Goal: Task Accomplishment & Management: Manage account settings

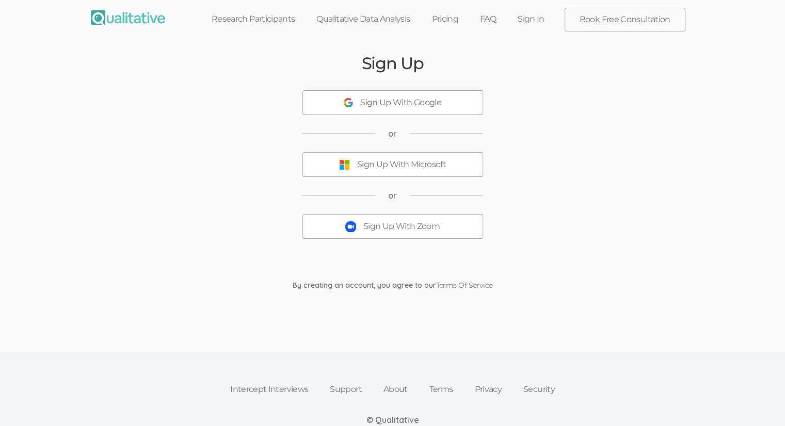
click at [396, 232] on div "Sign Up With Zoom" at bounding box center [401, 227] width 76 height 12
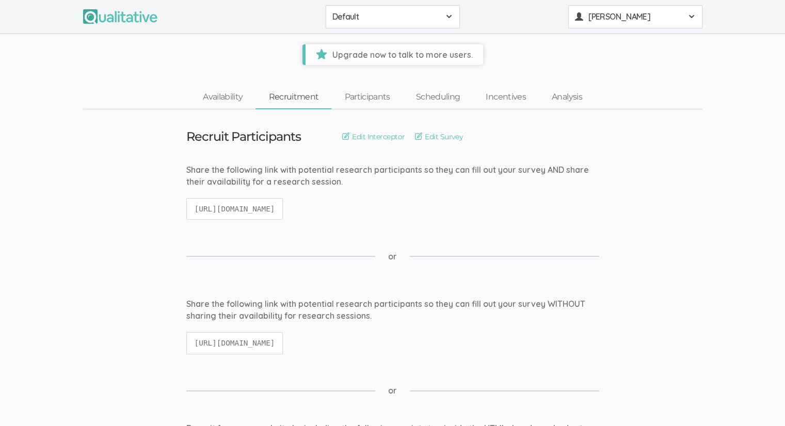
click at [638, 17] on span "[PERSON_NAME]" at bounding box center [634, 17] width 93 height 12
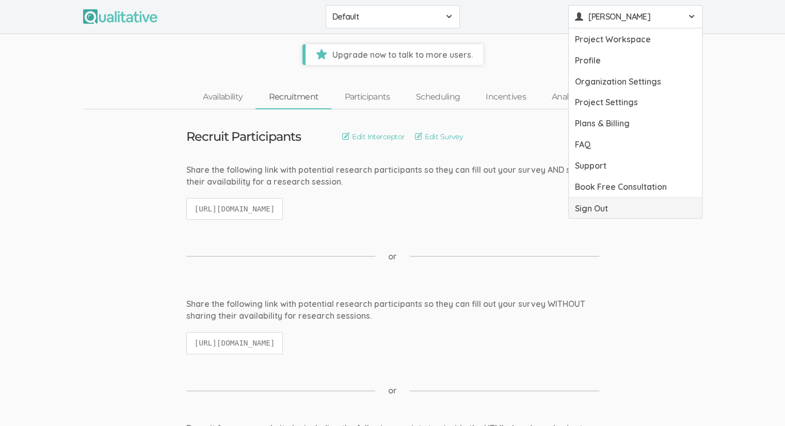
click at [593, 210] on link "Sign Out" at bounding box center [635, 208] width 133 height 21
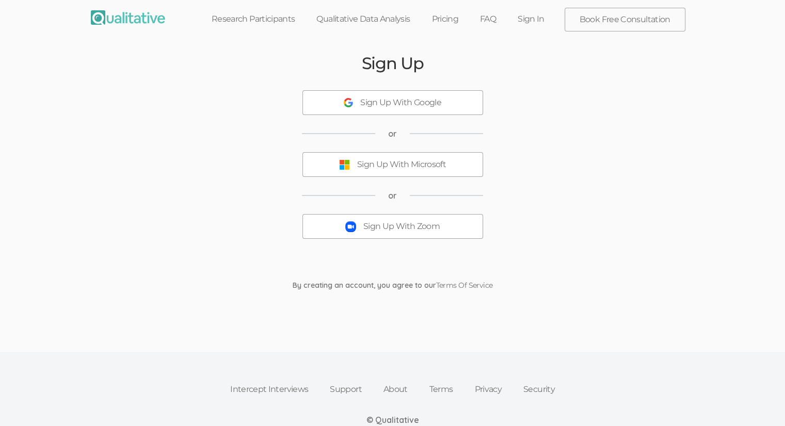
click at [453, 223] on button "Sign Up With Zoom" at bounding box center [392, 226] width 181 height 25
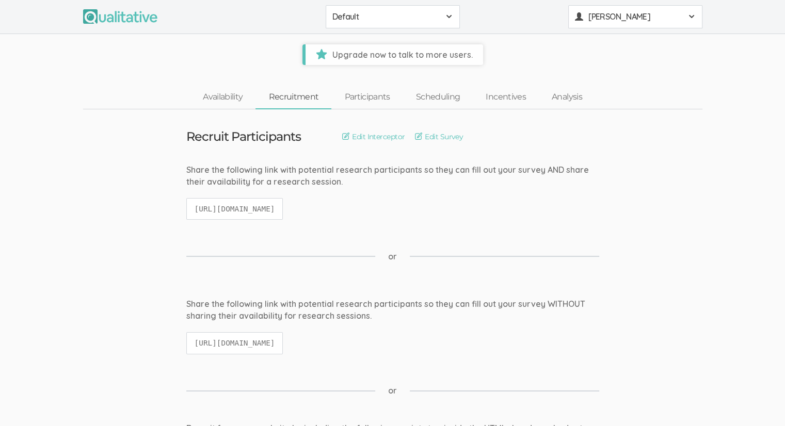
click at [583, 8] on button "Hua Jin" at bounding box center [635, 16] width 134 height 23
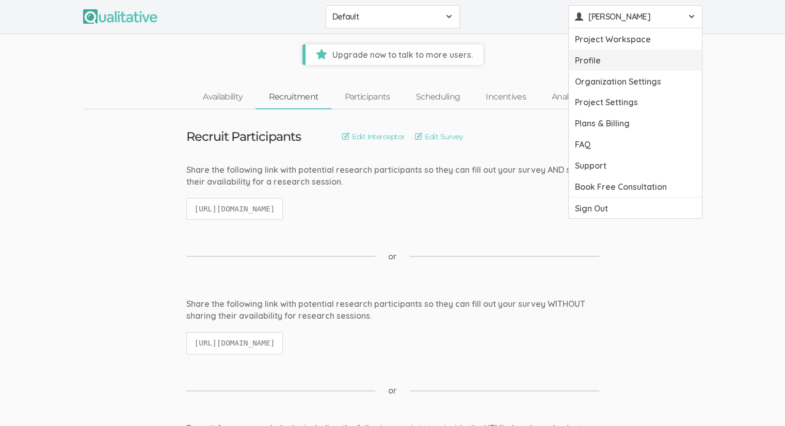
click at [586, 57] on link "Profile" at bounding box center [635, 60] width 133 height 21
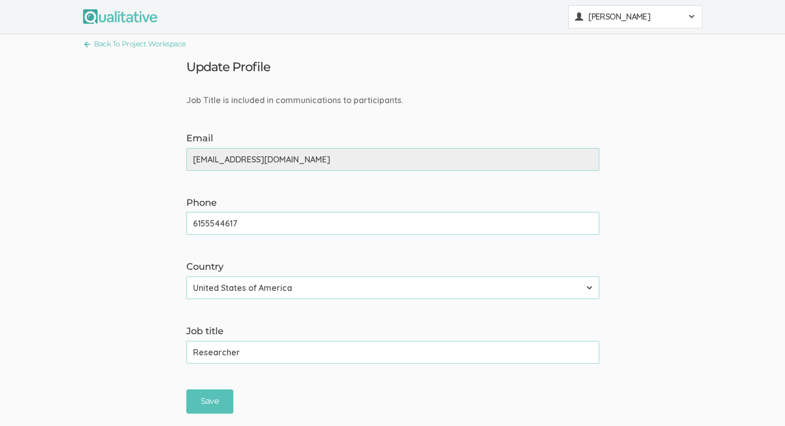
click at [641, 24] on button "Hua Jin" at bounding box center [635, 16] width 134 height 23
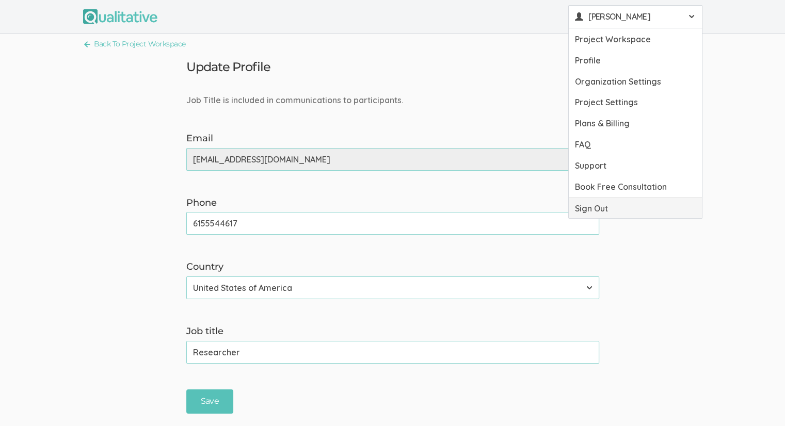
click at [589, 209] on link "Sign Out" at bounding box center [635, 208] width 133 height 21
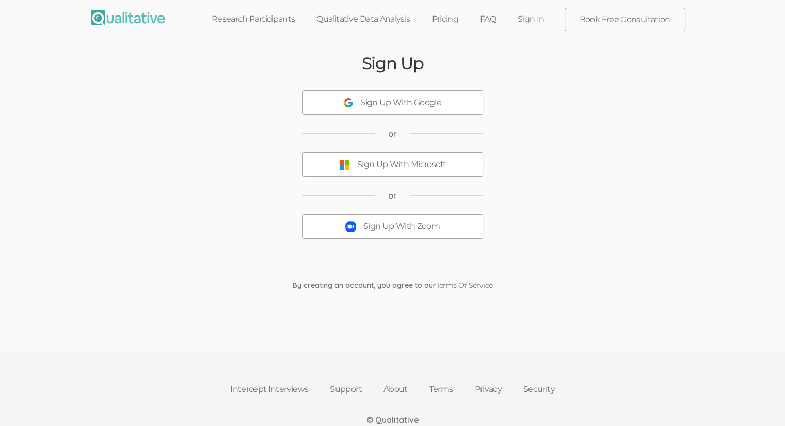
click at [360, 222] on button "Sign Up With Zoom" at bounding box center [392, 226] width 181 height 25
